Goal: Information Seeking & Learning: Check status

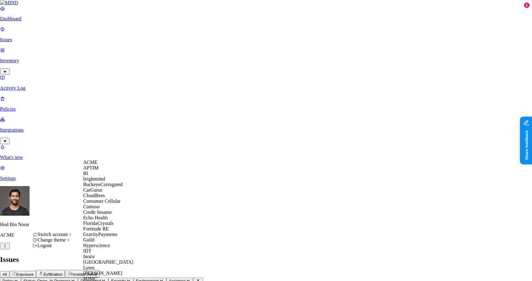
scroll to position [64, 0]
click at [103, 215] on span "Echo Health" at bounding box center [95, 217] width 25 height 5
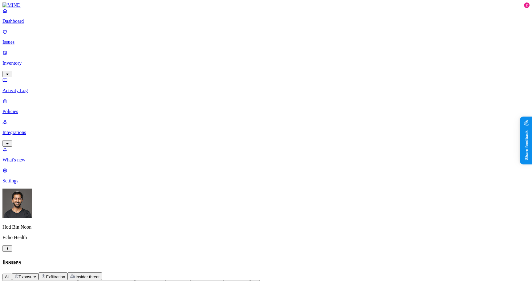
click at [34, 183] on nav "Dashboard Issues Inventory Activity Log Policies Integrations What's new 2 Sett…" at bounding box center [265, 95] width 527 height 175
click at [35, 164] on nav "Dashboard Issues Inventory Activity Log Policies Integrations What's new 2 Sett…" at bounding box center [265, 95] width 527 height 175
click at [58, 272] on html "Dashboard Issues Inventory Activity Log Policies Integrations What's new 2 Sett…" at bounding box center [266, 194] width 532 height 389
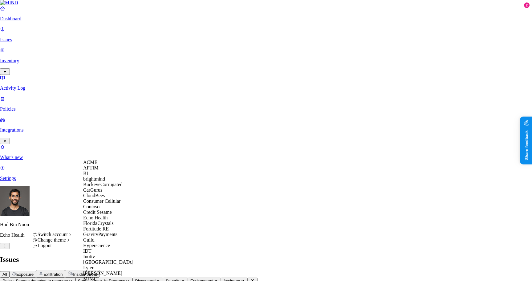
scroll to position [284, 0]
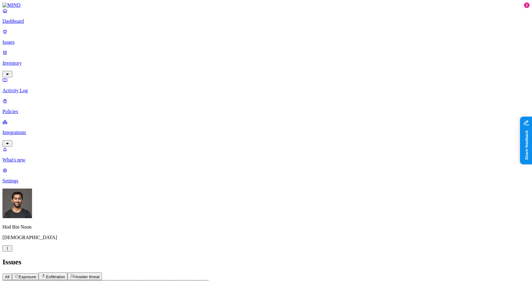
click at [297, 272] on div "All Exposure Exfiltration Insider threat" at bounding box center [265, 276] width 527 height 8
click at [33, 183] on nav "Dashboard Issues Inventory Activity Log Policies Integrations What's new 2 Sett…" at bounding box center [265, 95] width 527 height 175
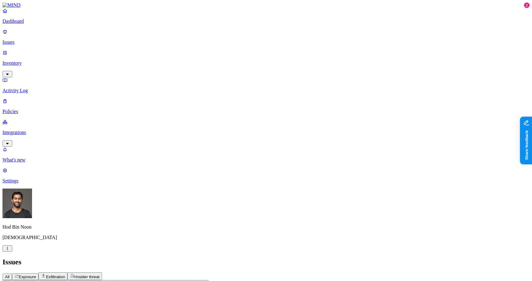
click at [367, 272] on div "All Exposure Exfiltration Insider threat" at bounding box center [265, 276] width 527 height 8
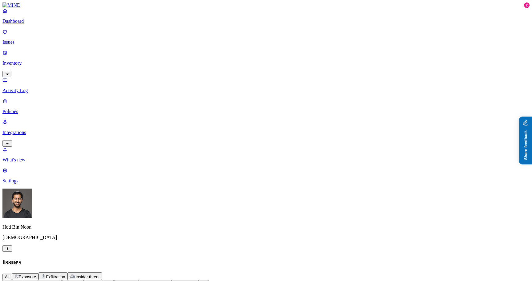
click at [531, 172] on button "Share feedback" at bounding box center [543, 170] width 48 height 13
click at [311, 258] on h2 "Issues" at bounding box center [265, 262] width 527 height 8
click at [531, 171] on button "Share feedback" at bounding box center [543, 170] width 48 height 13
click at [76, 280] on span "Status" at bounding box center [70, 283] width 12 height 5
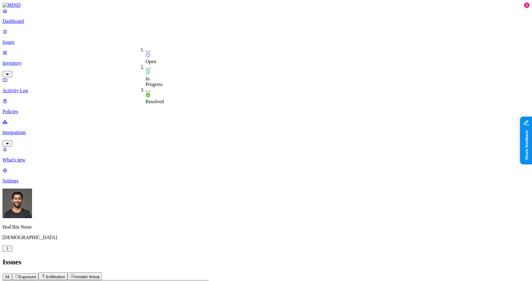
click at [153, 59] on span "Open" at bounding box center [151, 61] width 11 height 5
click at [155, 77] on span "In Progress" at bounding box center [154, 82] width 17 height 11
click at [307, 272] on div "All Exposure Exfiltration Insider threat" at bounding box center [265, 276] width 527 height 8
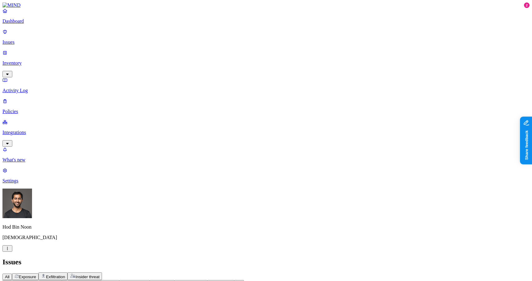
click at [135, 258] on h2 "Issues" at bounding box center [265, 262] width 527 height 8
click at [280, 258] on h2 "Issues" at bounding box center [265, 262] width 527 height 8
